Goal: Navigation & Orientation: Find specific page/section

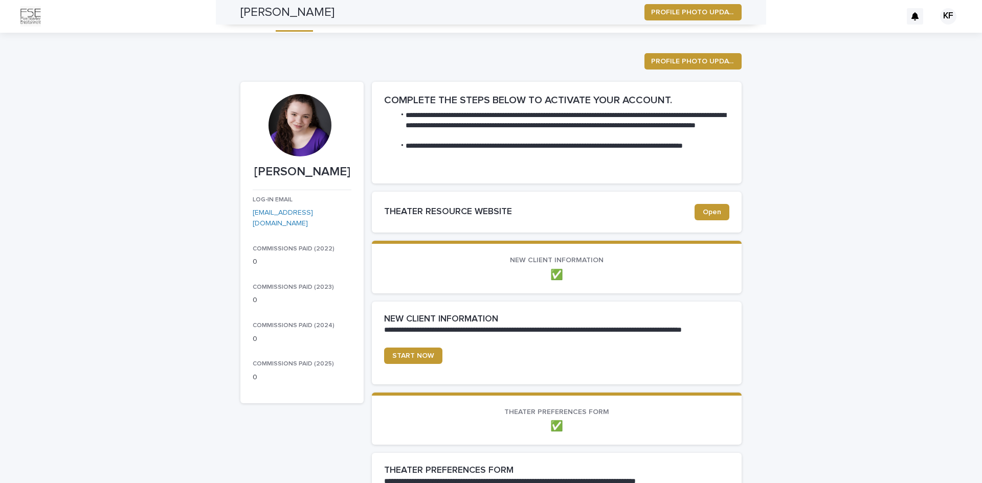
scroll to position [665, 0]
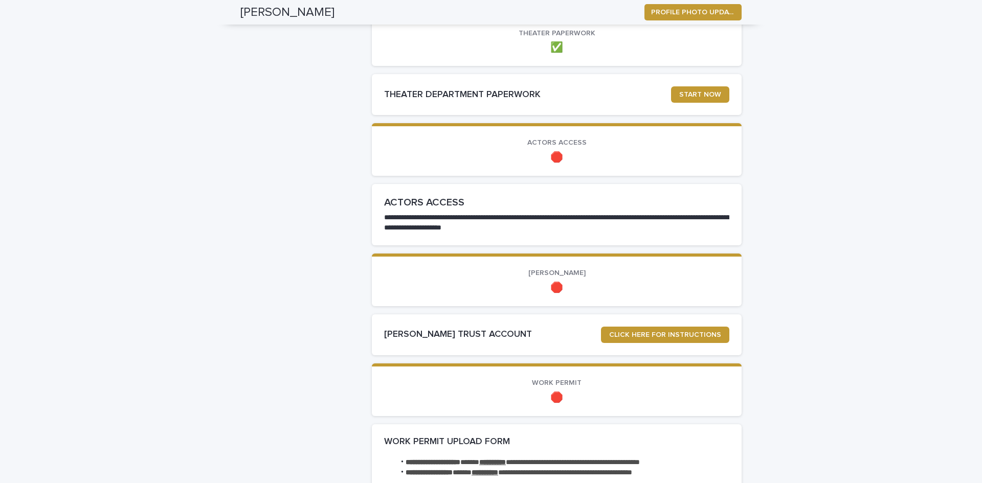
scroll to position [870, 0]
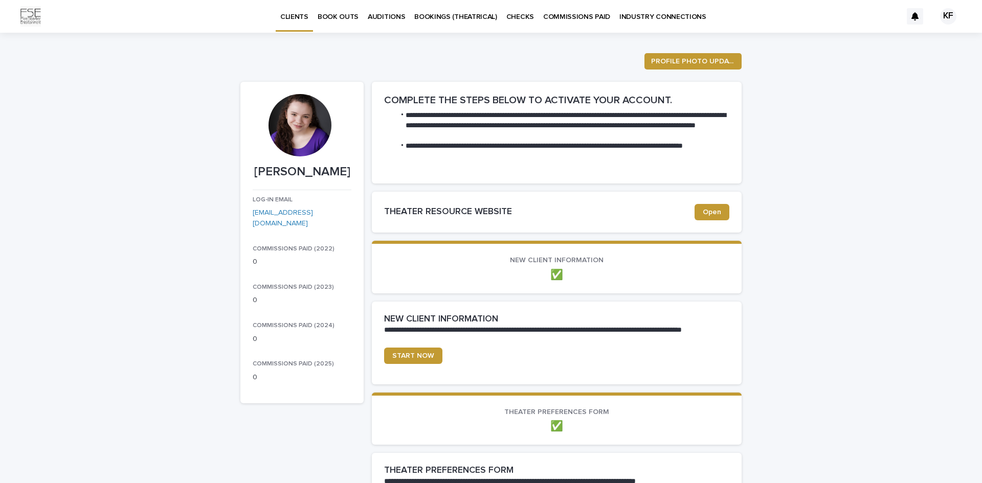
click at [373, 15] on p "AUDITIONS" at bounding box center [386, 10] width 37 height 21
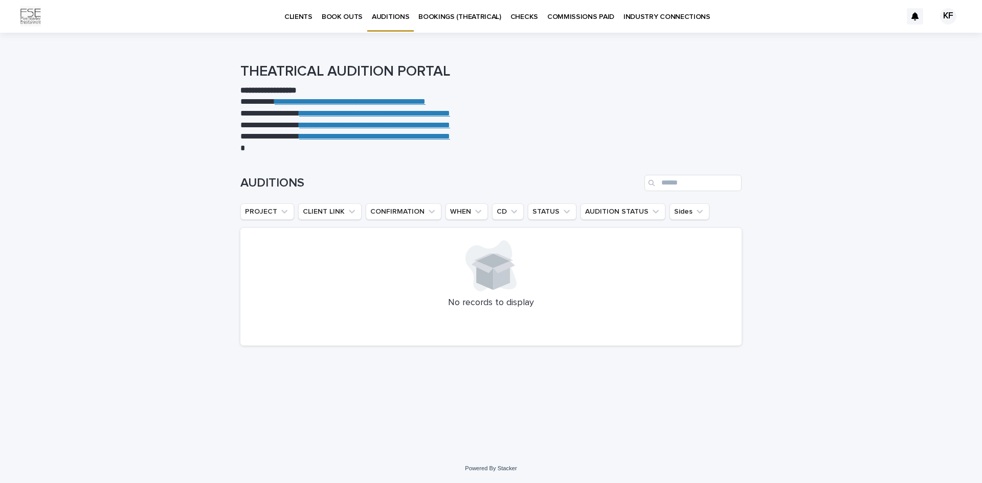
click at [341, 137] on link "**********" at bounding box center [374, 136] width 151 height 8
click at [342, 17] on p "BOOK OUTS" at bounding box center [342, 10] width 41 height 21
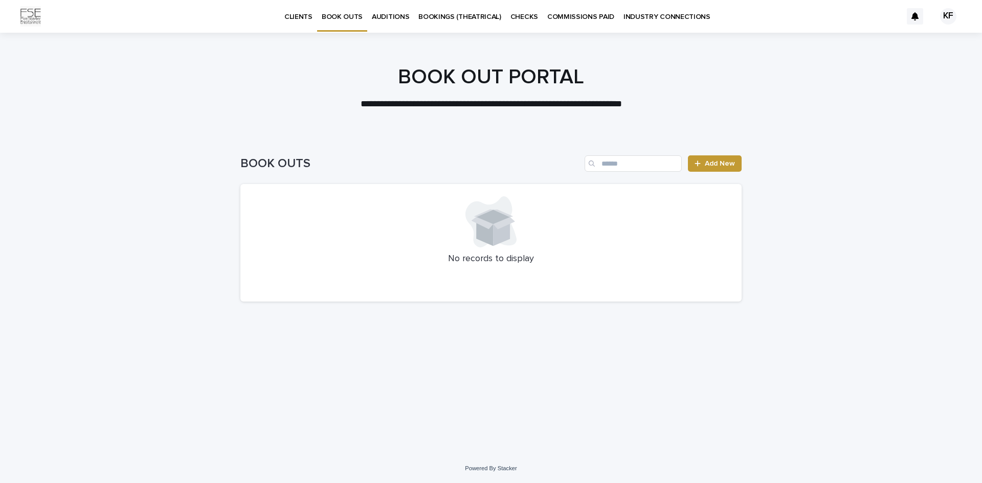
click at [525, 16] on p "CHECKS" at bounding box center [525, 10] width 28 height 21
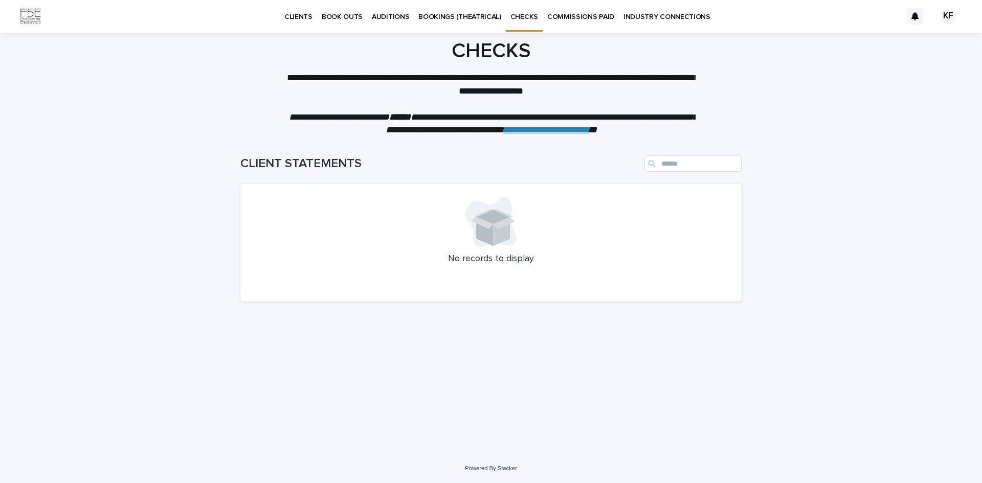
click at [304, 14] on p "CLIENTS" at bounding box center [298, 10] width 28 height 21
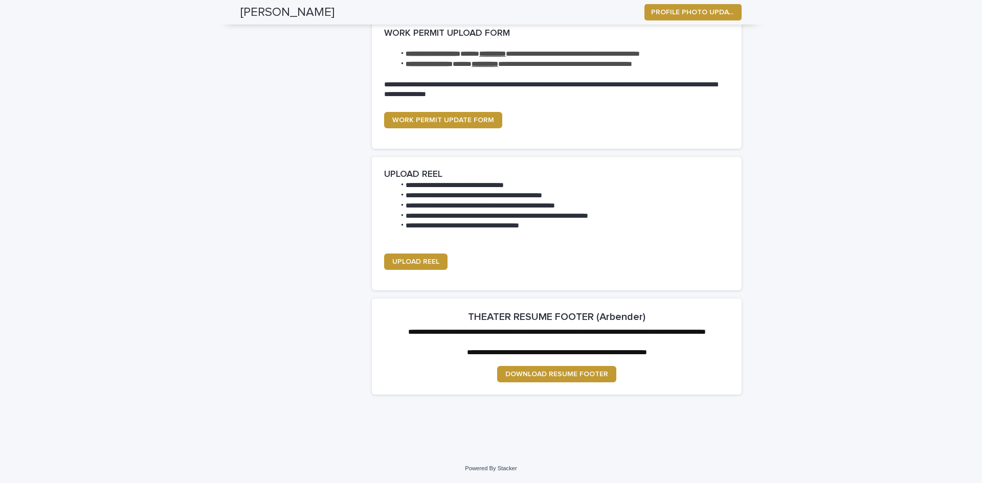
scroll to position [879, 0]
